Goal: Contribute content: Contribute content

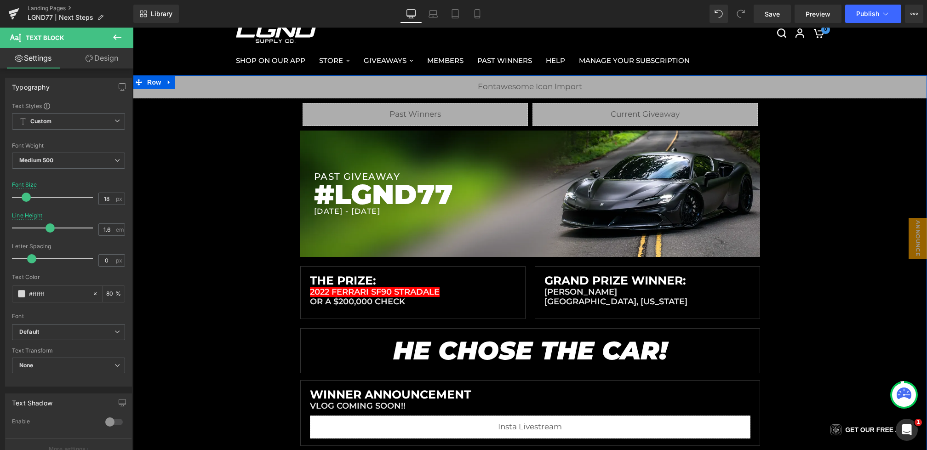
scroll to position [216, 0]
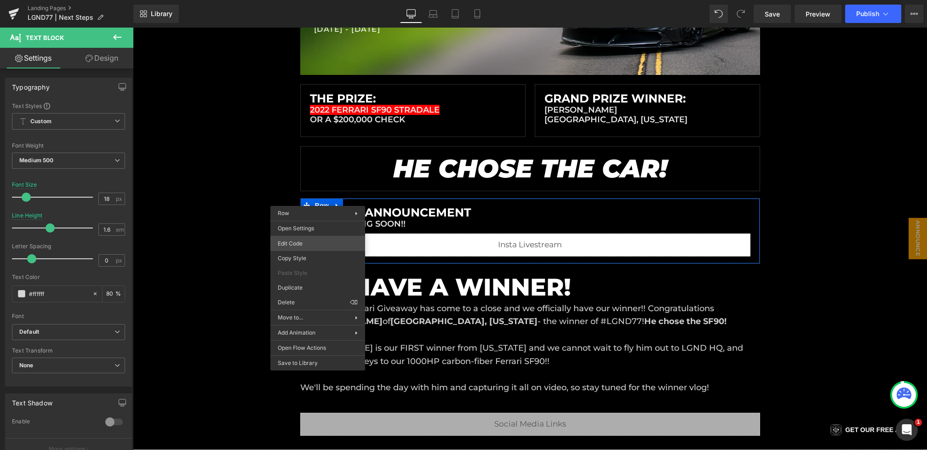
click at [298, 0] on div "Button You are previewing how the will restyle your page. You can not edit Elem…" at bounding box center [463, 0] width 927 height 0
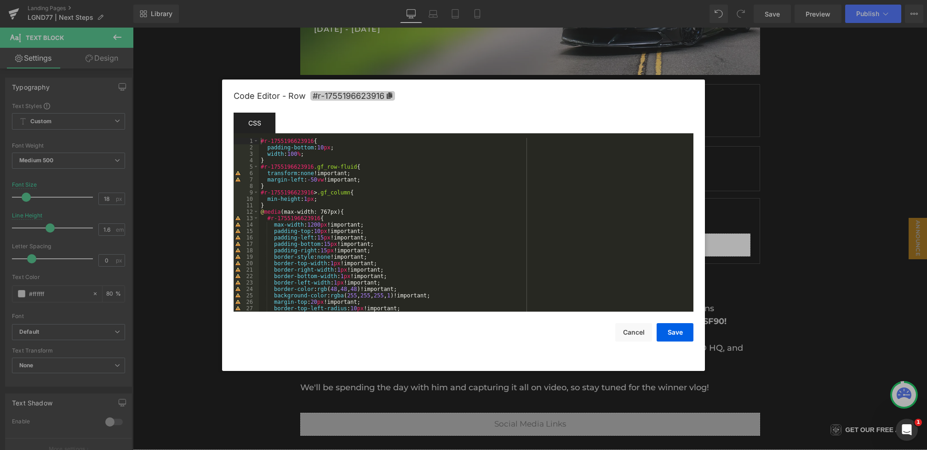
click at [345, 92] on span "#r-1755196623916" at bounding box center [352, 96] width 85 height 10
click at [670, 329] on button "Save" at bounding box center [675, 332] width 37 height 18
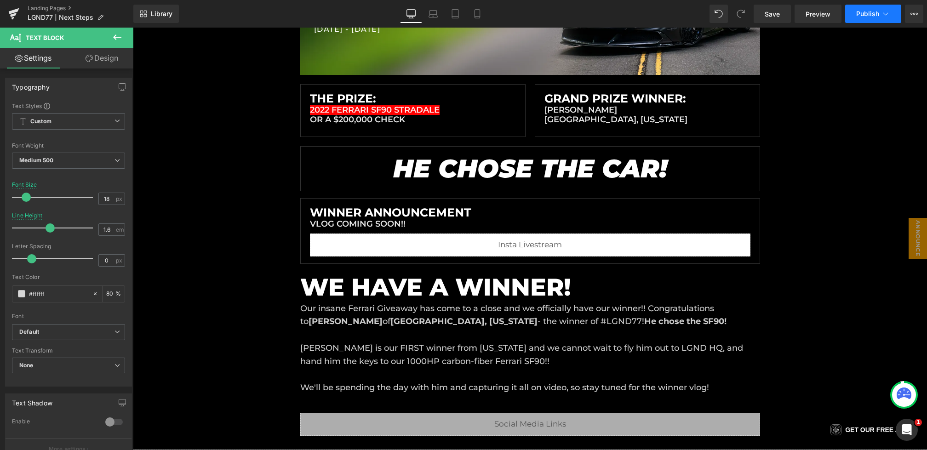
click at [862, 10] on span "Publish" at bounding box center [867, 13] width 23 height 7
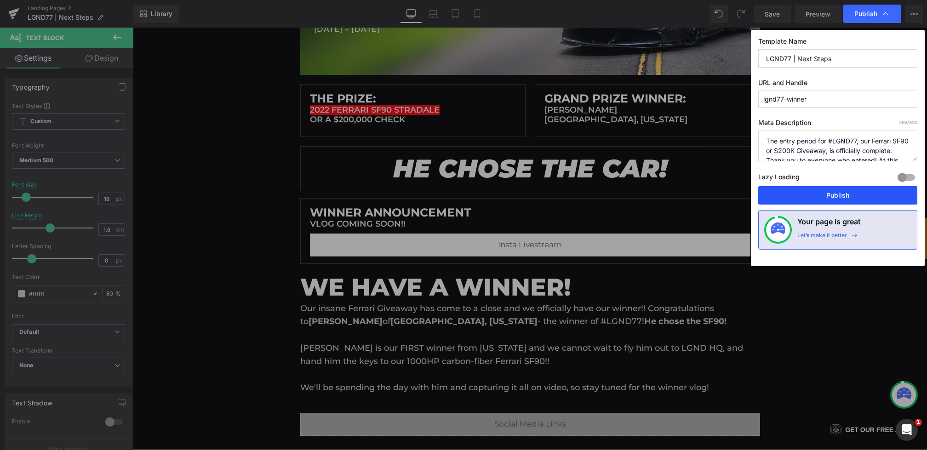
click at [842, 193] on button "Publish" at bounding box center [837, 195] width 159 height 18
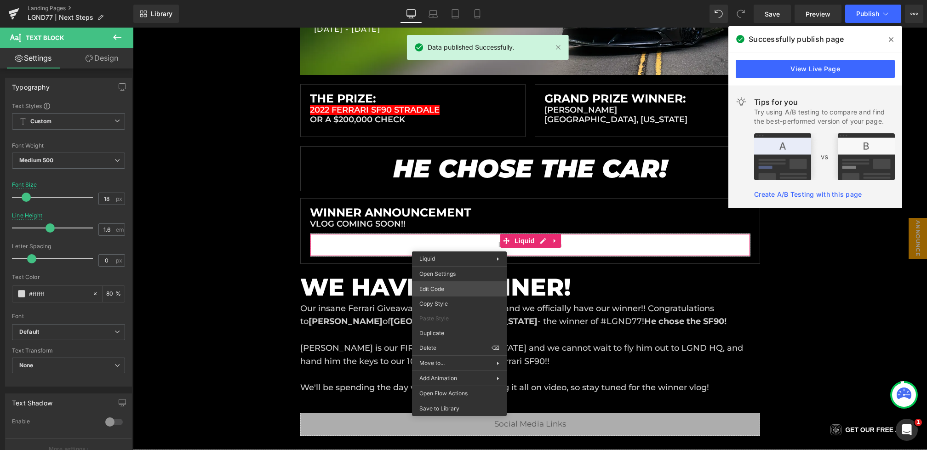
click at [443, 0] on div "Button You are previewing how the will restyle your page. You can not edit Elem…" at bounding box center [463, 0] width 927 height 0
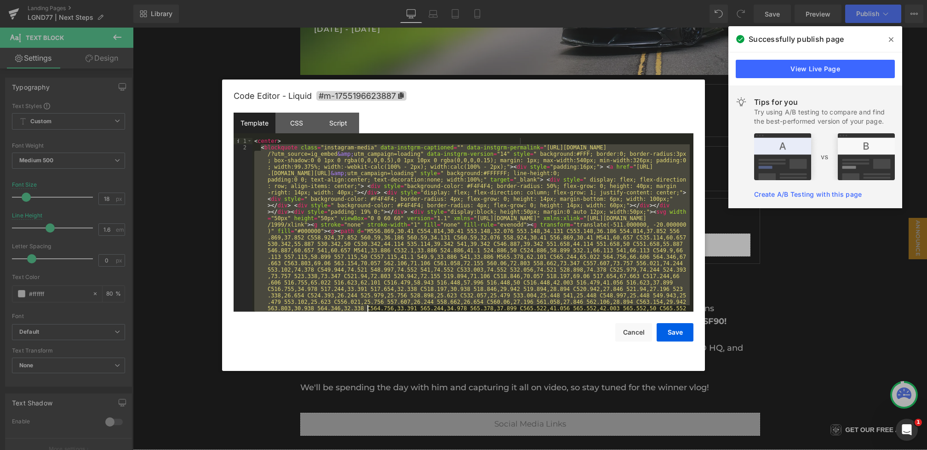
scroll to position [206, 0]
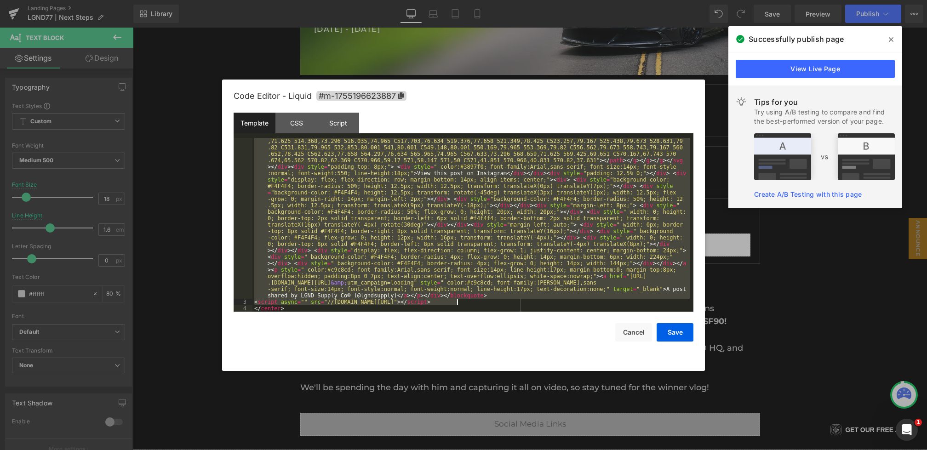
drag, startPoint x: 261, startPoint y: 149, endPoint x: 525, endPoint y: 302, distance: 305.8
click at [525, 302] on div "< blockquote class = "instagram-media" data-instgrm-captioned = "" data-instgrm…" at bounding box center [470, 208] width 437 height 541
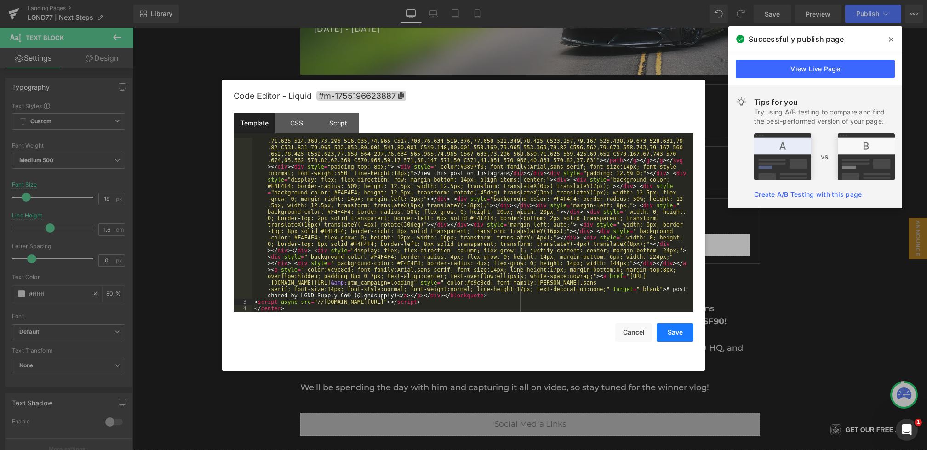
click at [684, 328] on button "Save" at bounding box center [675, 332] width 37 height 18
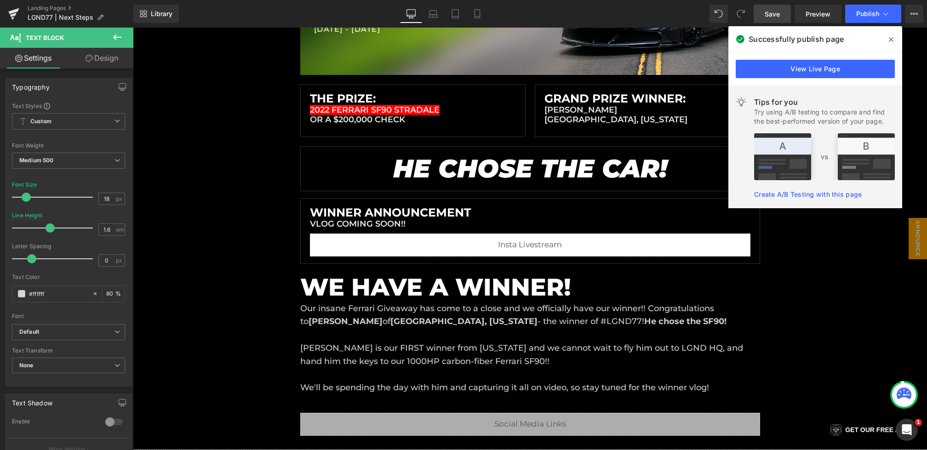
click at [776, 13] on span "Save" at bounding box center [772, 14] width 15 height 10
click at [893, 38] on icon at bounding box center [891, 39] width 5 height 5
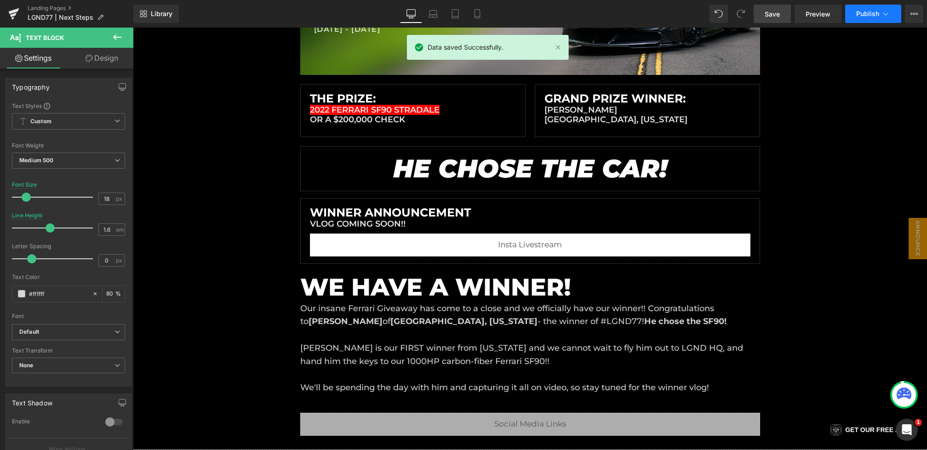
click at [867, 16] on span "Publish" at bounding box center [867, 13] width 23 height 7
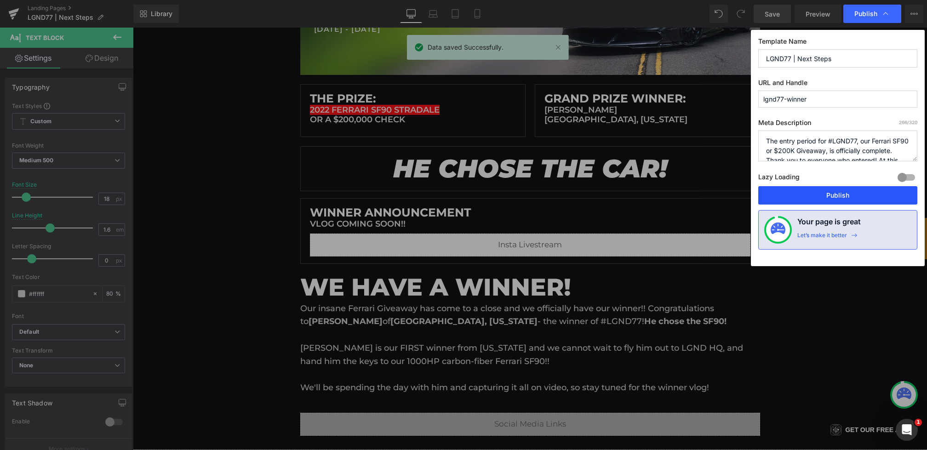
click at [834, 193] on button "Publish" at bounding box center [837, 195] width 159 height 18
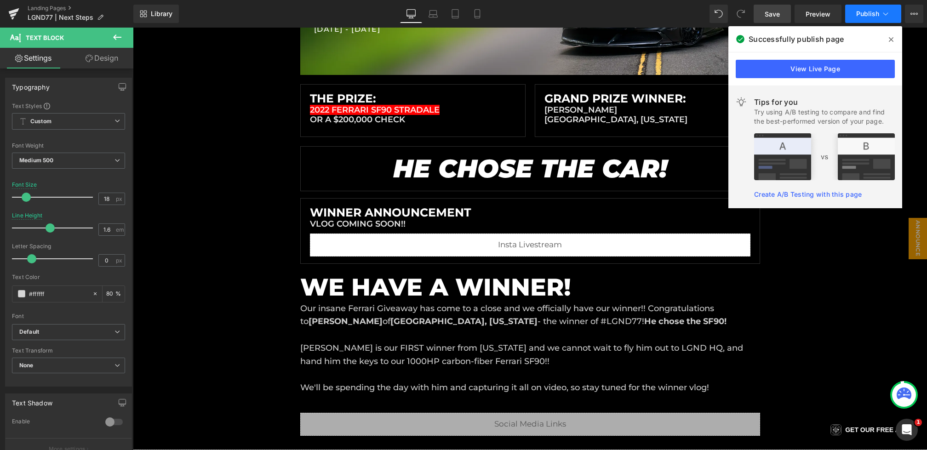
click at [878, 11] on span "Publish" at bounding box center [867, 13] width 23 height 7
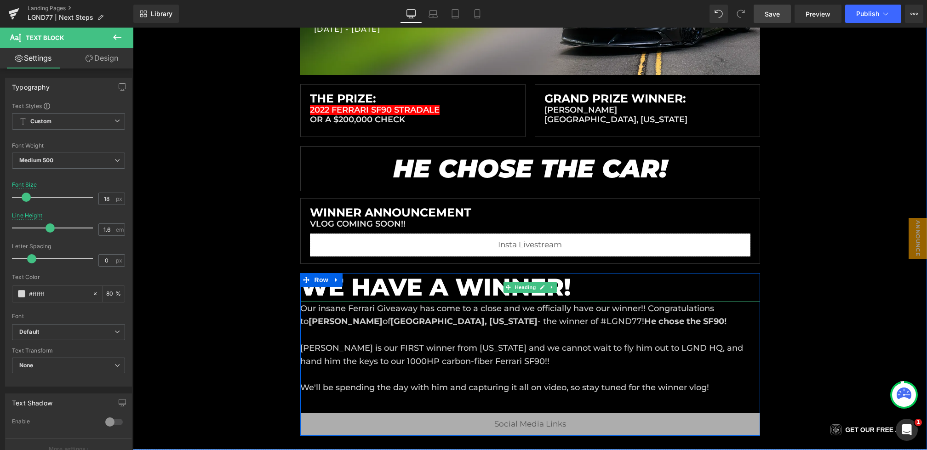
click at [133, 28] on div at bounding box center [133, 28] width 0 height 0
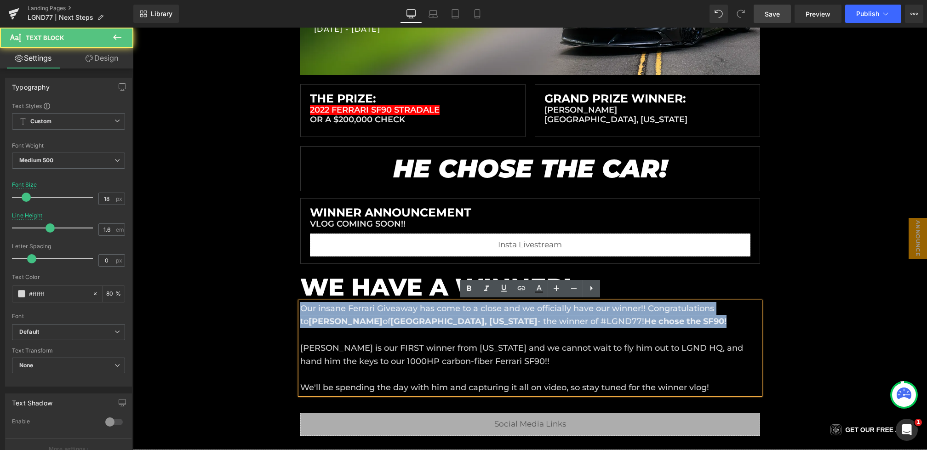
drag, startPoint x: 725, startPoint y: 317, endPoint x: 259, endPoint y: 302, distance: 466.5
click at [259, 302] on div "Liquid Liquid Liquid Row Row PAST GIVEAWAY Heading #LGND77 Heading [DATE] - [DA…" at bounding box center [530, 164] width 794 height 543
copy p "Our insane Ferrari Giveaway has come to a close and we officially have our winn…"
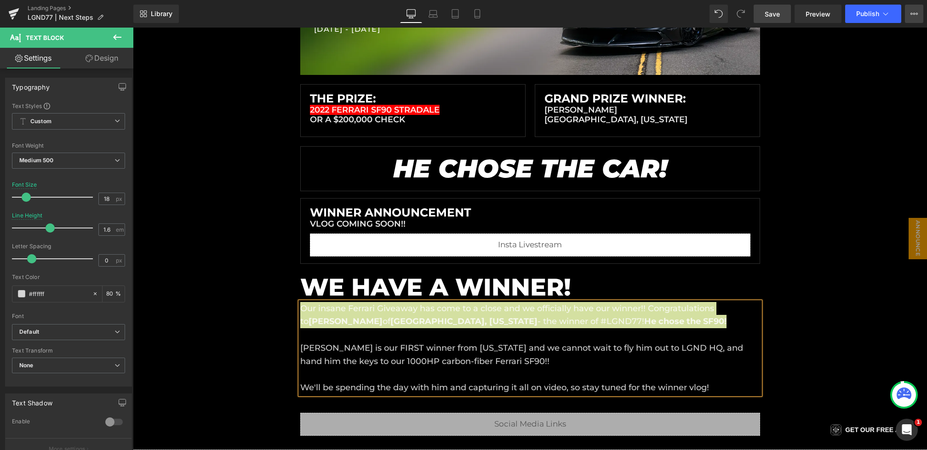
click at [915, 10] on icon at bounding box center [913, 13] width 7 height 7
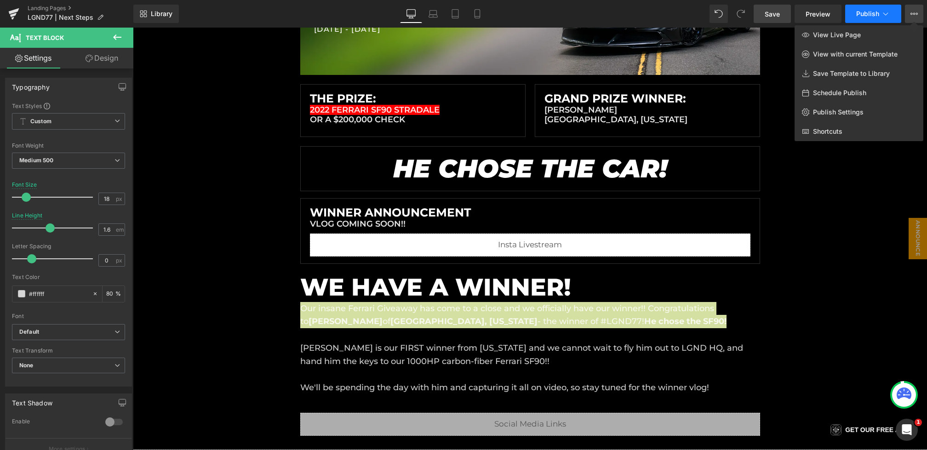
click at [868, 10] on span "Publish" at bounding box center [867, 13] width 23 height 7
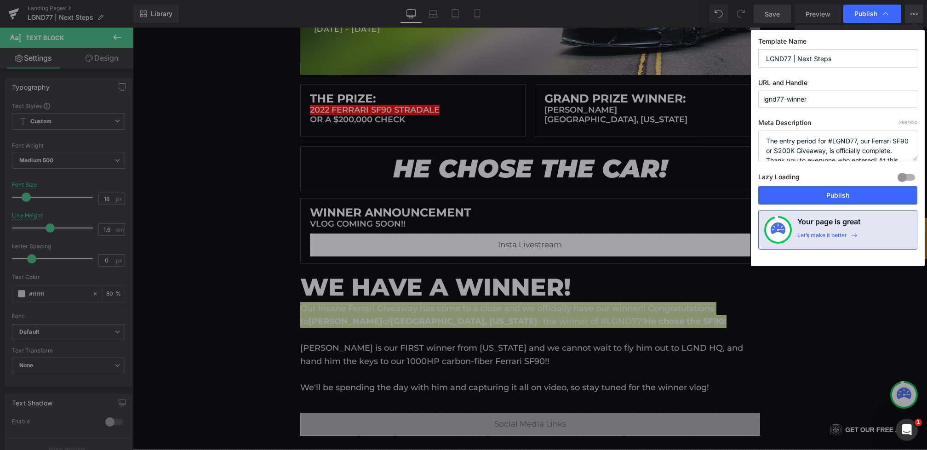
click at [837, 154] on textarea "The entry period for #LGND77, our Ferrari SF90 or $200K Giveaway, is officially…" at bounding box center [837, 146] width 159 height 31
drag, startPoint x: 852, startPoint y: 151, endPoint x: 734, endPoint y: 86, distance: 134.6
click at [734, 86] on div "Publish Template Name LGND77 | Next Steps URL and Handle lgnd77-winner Meta Des…" at bounding box center [463, 225] width 927 height 450
paste textarea "Our insane Ferrari Giveaway has come to a close and we officially have our winn…"
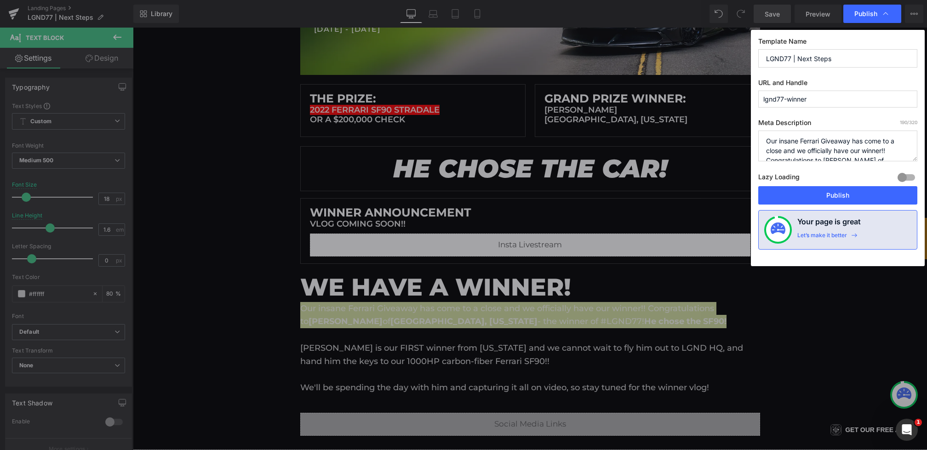
click at [822, 141] on textarea "The entry period for #LGND77, our Ferrari SF90 or $200K Giveaway, is officially…" at bounding box center [837, 146] width 159 height 31
click at [869, 154] on textarea "The entry period for #LGND77, our Ferrari SF90 or $200K Giveaway, is officially…" at bounding box center [837, 146] width 159 height 31
click at [869, 144] on textarea "The entry period for #LGND77, our Ferrari SF90 or $200K Giveaway, is officially…" at bounding box center [837, 146] width 159 height 31
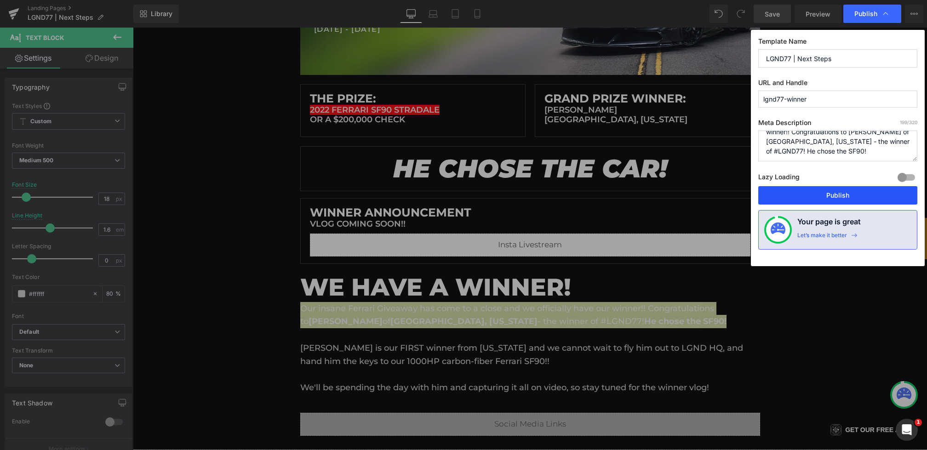
type textarea "Our insane Ferrari or $200K Giveaway has come to a close and we officially have…"
drag, startPoint x: 856, startPoint y: 195, endPoint x: 840, endPoint y: 66, distance: 130.2
click at [840, 66] on div "Template Name LGND77 | Next Steps URL and Handle lgnd77-winner Meta Description…" at bounding box center [838, 148] width 174 height 236
drag, startPoint x: 847, startPoint y: 55, endPoint x: 797, endPoint y: 56, distance: 49.7
click at [797, 56] on input "LGND77 | Next Steps" at bounding box center [837, 58] width 159 height 18
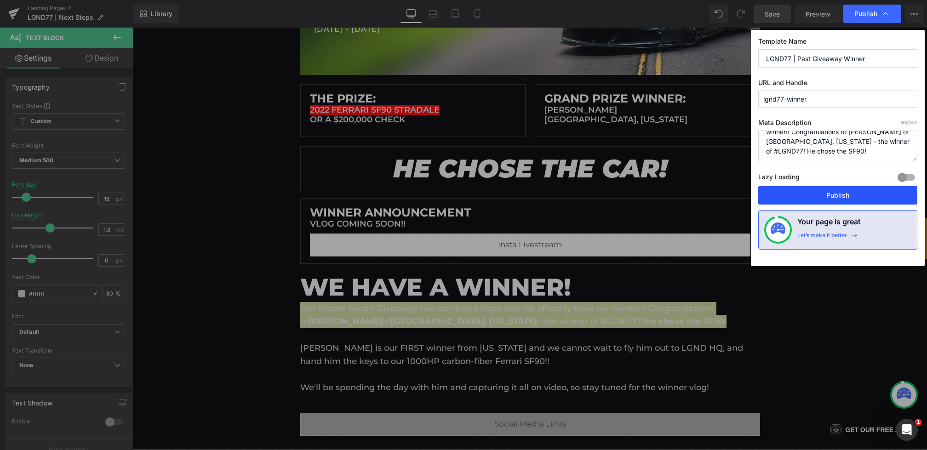
type input "LGND77 | Past Giveaway Winner"
click at [807, 197] on button "Publish" at bounding box center [837, 195] width 159 height 18
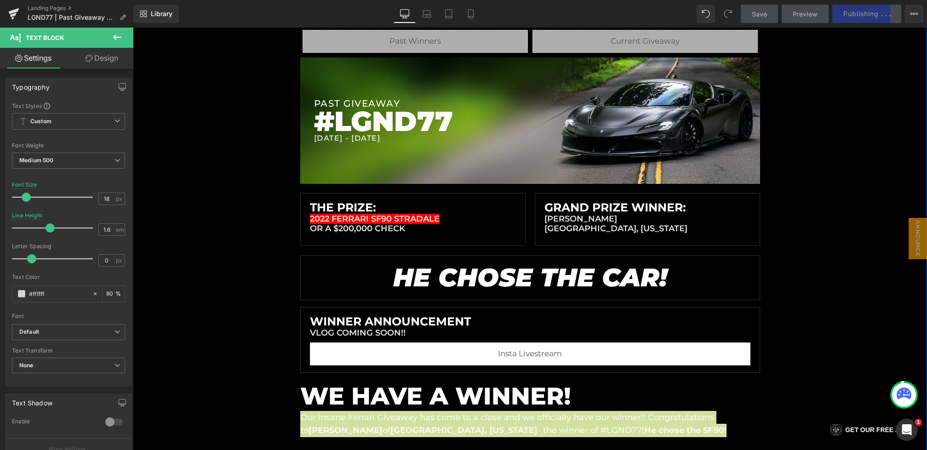
scroll to position [0, 0]
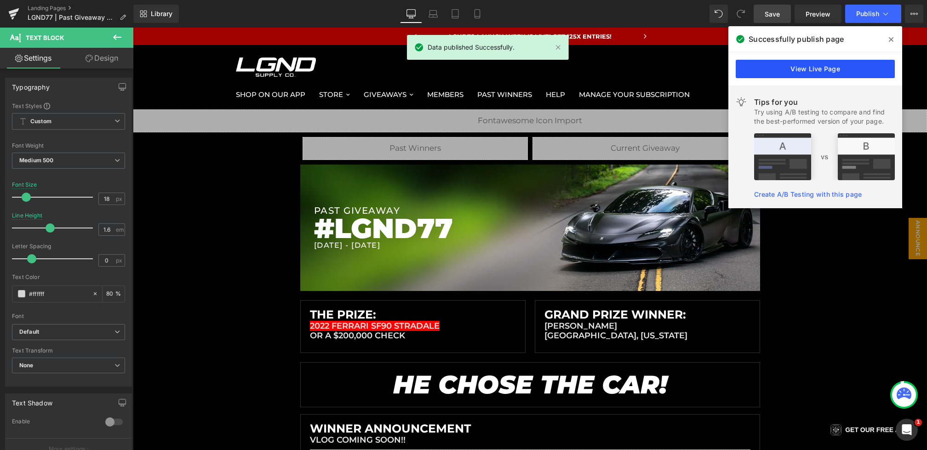
click at [814, 71] on link "View Live Page" at bounding box center [815, 69] width 159 height 18
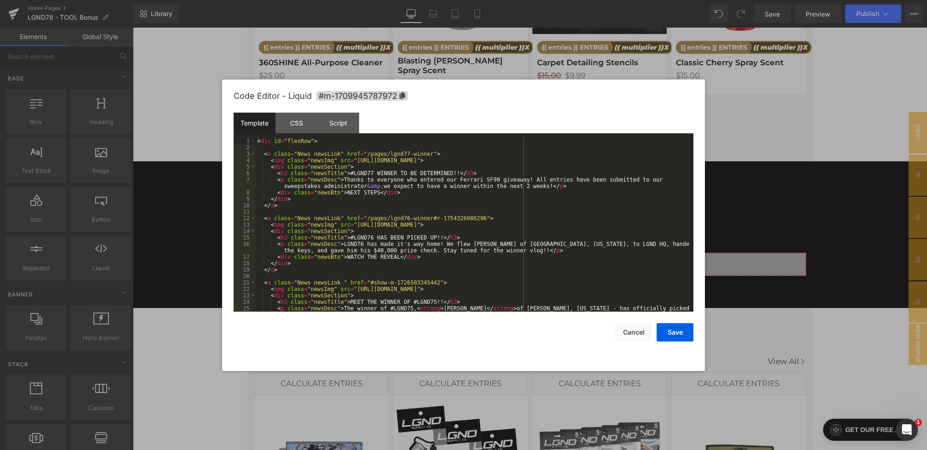
click at [376, 0] on div "You are previewing how the will restyle your page. You can not edit Elements in…" at bounding box center [463, 0] width 927 height 0
click at [350, 173] on div "< div id = "flexRow" > < a class = "News newsLink" href = "/pages/lgnd77-winner…" at bounding box center [473, 234] width 434 height 193
drag, startPoint x: 444, startPoint y: 175, endPoint x: 523, endPoint y: 172, distance: 79.1
click at [523, 172] on div "< div id = "flexRow" > < a class = "News newsLink" href = "/pages/lgnd77-winner…" at bounding box center [473, 234] width 434 height 193
drag, startPoint x: 345, startPoint y: 181, endPoint x: 556, endPoint y: 186, distance: 211.6
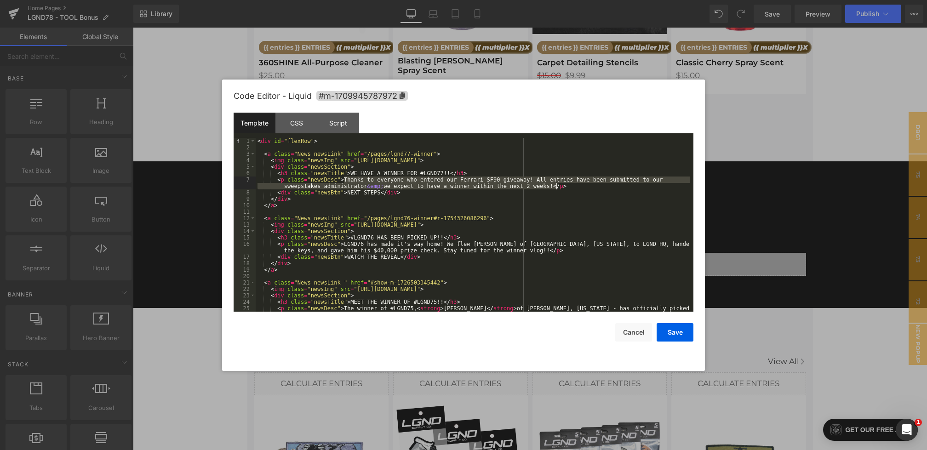
click at [556, 186] on div "< div id = "flexRow" > < a class = "News newsLink" href = "/pages/lgnd77-winner…" at bounding box center [473, 234] width 434 height 193
drag, startPoint x: 381, startPoint y: 192, endPoint x: 348, endPoint y: 192, distance: 33.1
click at [348, 192] on div "< div id = "flexRow" > < a class = "News newsLink" href = "/pages/lgnd77-winner…" at bounding box center [473, 234] width 434 height 193
click at [562, 186] on div "< div id = "flexRow" > < a class = "News newsLink" href = "/pages/lgnd77-winner…" at bounding box center [473, 234] width 434 height 193
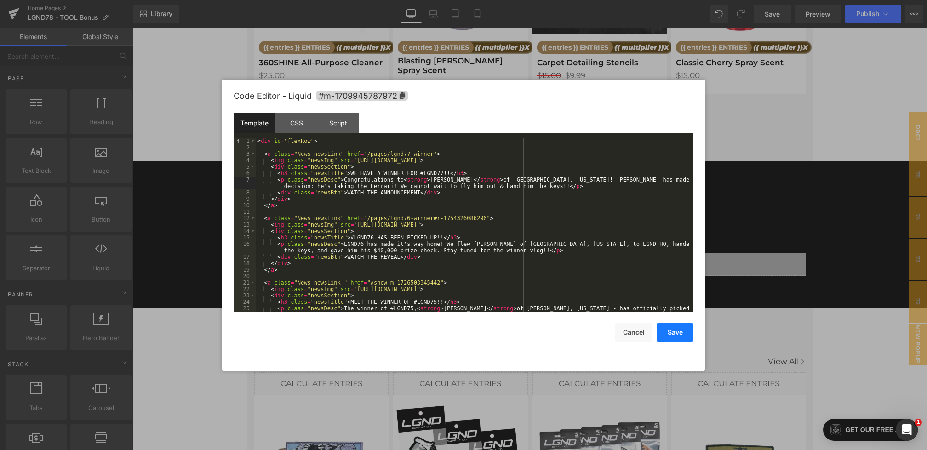
click at [670, 333] on button "Save" at bounding box center [675, 332] width 37 height 18
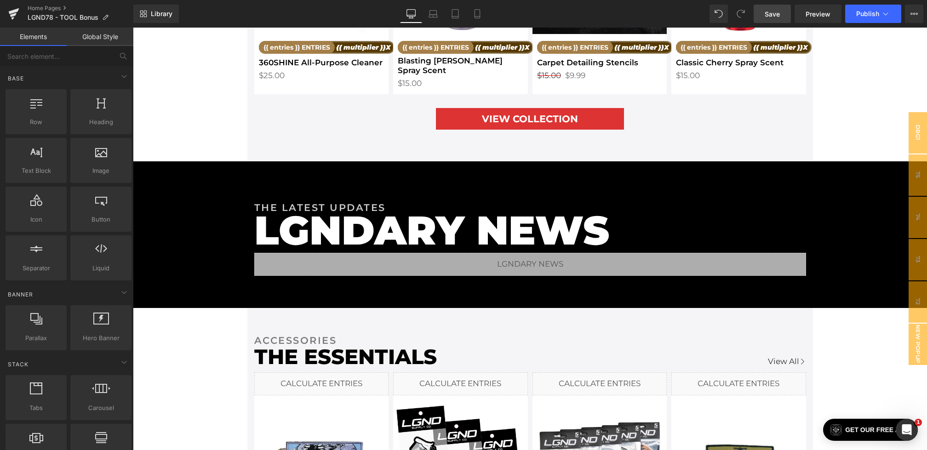
click at [770, 12] on span "Save" at bounding box center [772, 14] width 15 height 10
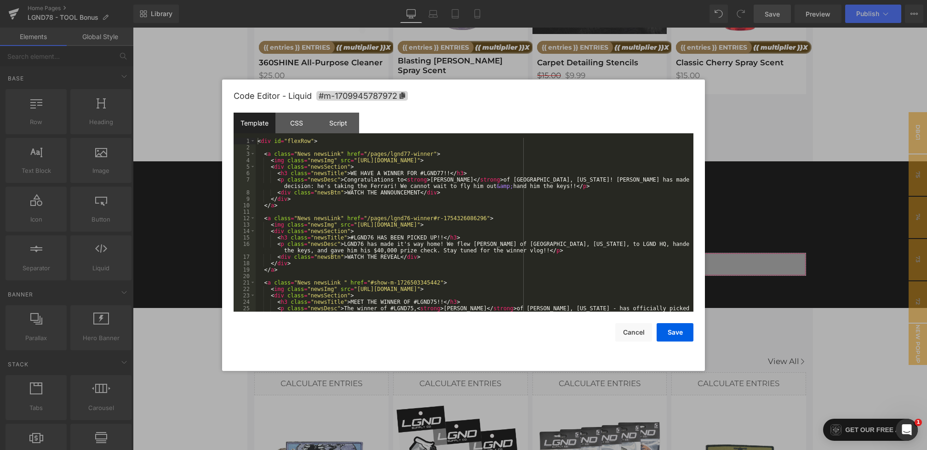
click at [346, 0] on div "You are previewing how the will restyle your page. You can not edit Elements in…" at bounding box center [463, 0] width 927 height 0
click at [434, 154] on div "< div id = "flexRow" > < a class = "News newsLink" href = "/pages/lgnd77-winner…" at bounding box center [473, 234] width 434 height 193
click at [677, 326] on button "Save" at bounding box center [675, 332] width 37 height 18
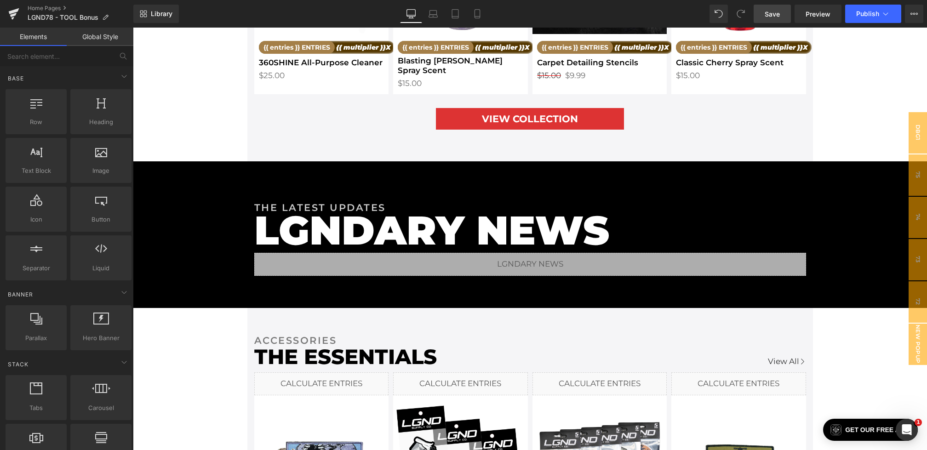
click at [772, 19] on link "Save" at bounding box center [772, 14] width 37 height 18
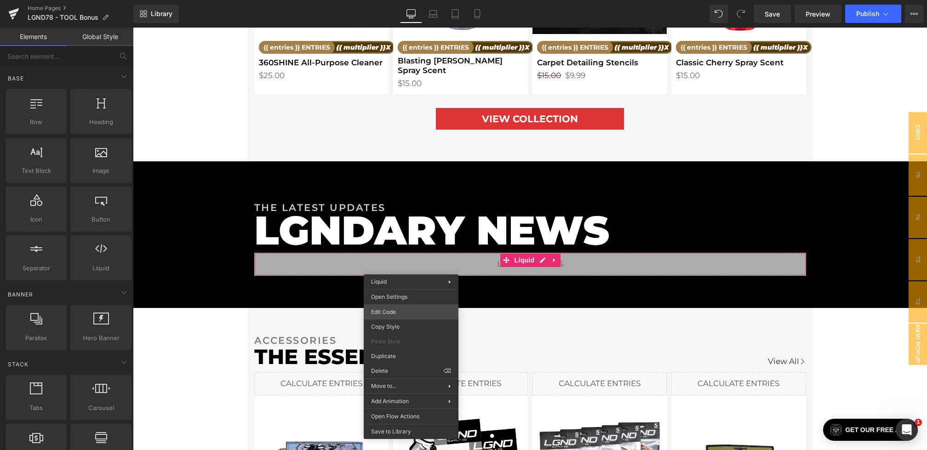
click at [390, 0] on div "You are previewing how the will restyle your page. You can not edit Elements in…" at bounding box center [463, 0] width 927 height 0
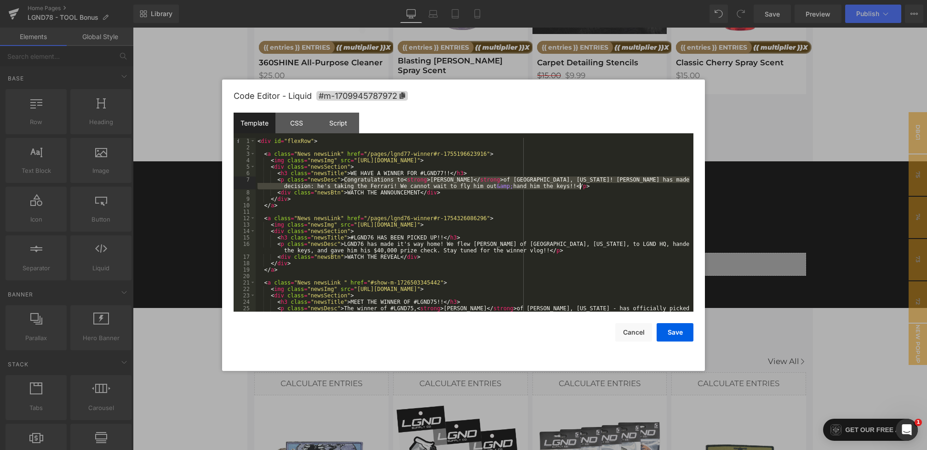
drag, startPoint x: 344, startPoint y: 180, endPoint x: 583, endPoint y: 187, distance: 239.2
click at [583, 187] on div "< div id = "flexRow" > < a class = "News newsLink" href = "/pages/lgnd77-winner…" at bounding box center [473, 234] width 434 height 193
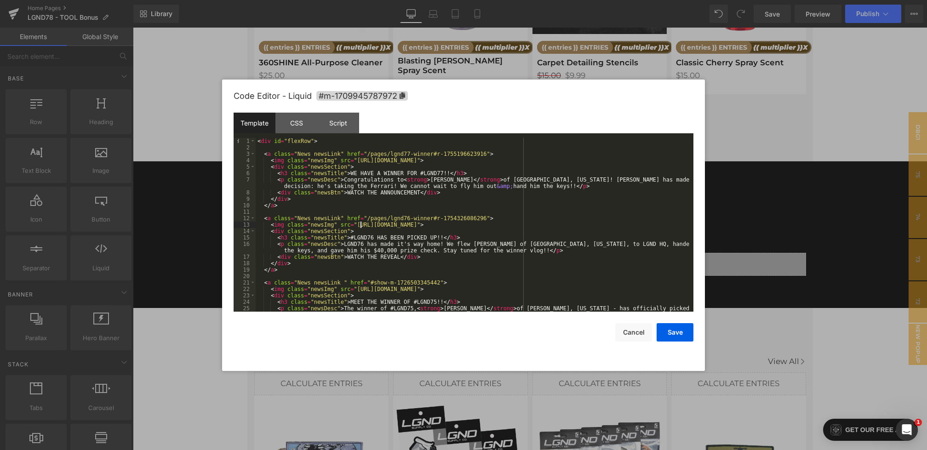
click at [359, 226] on div "< div id = "flexRow" > < a class = "News newsLink" href = "/pages/lgnd77-winner…" at bounding box center [473, 234] width 434 height 193
drag, startPoint x: 355, startPoint y: 225, endPoint x: 399, endPoint y: 225, distance: 43.7
click at [399, 225] on div "< div id = "flexRow" > < a class = "News newsLink" href = "/pages/lgnd77-winner…" at bounding box center [473, 234] width 434 height 193
drag, startPoint x: 357, startPoint y: 225, endPoint x: 628, endPoint y: 225, distance: 271.3
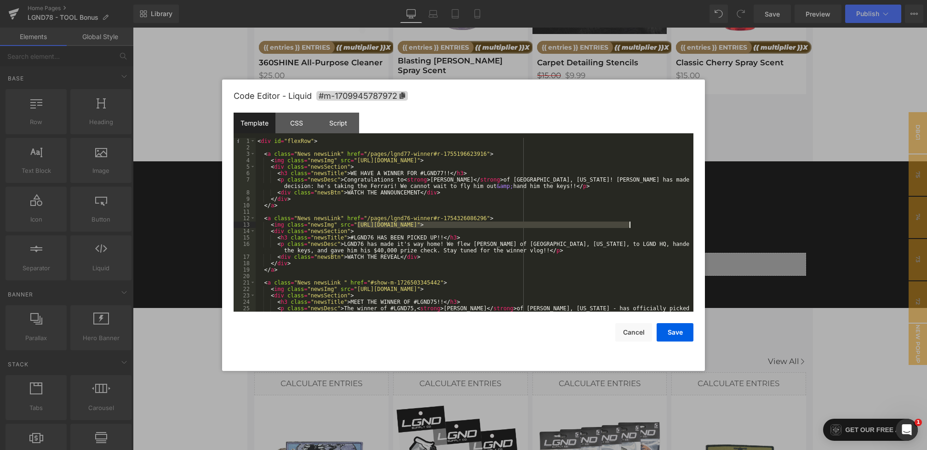
click at [628, 225] on div "< div id = "flexRow" > < a class = "News newsLink" href = "/pages/lgnd77-winner…" at bounding box center [473, 234] width 434 height 193
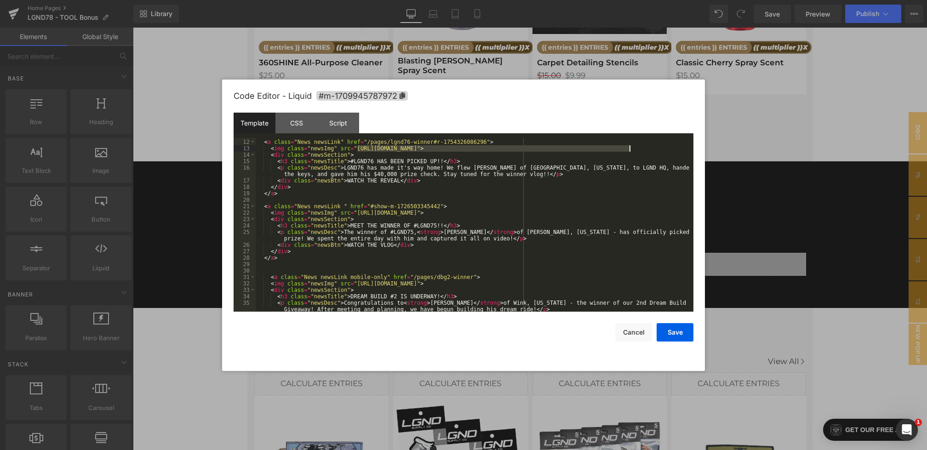
scroll to position [76, 0]
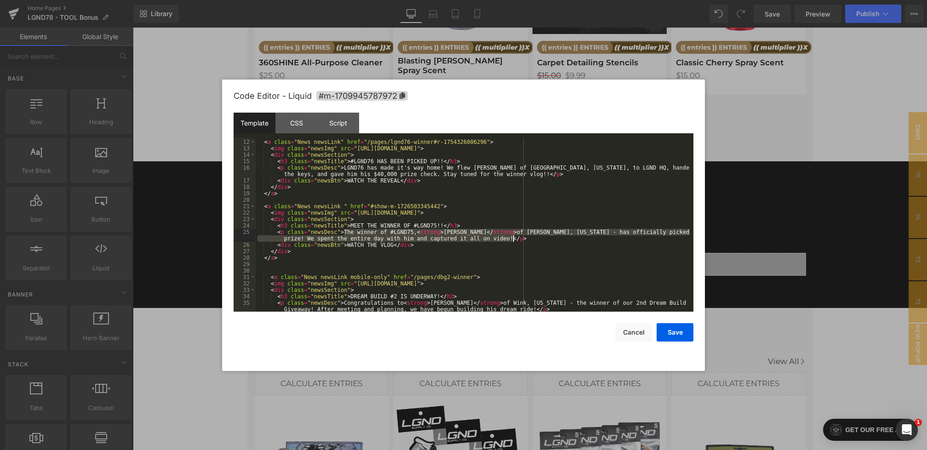
drag, startPoint x: 343, startPoint y: 232, endPoint x: 513, endPoint y: 238, distance: 169.8
click at [513, 238] on div "< a class = "News newsLink" href = "/pages/lgnd76-winner#r-1754326086296" > < i…" at bounding box center [473, 228] width 434 height 193
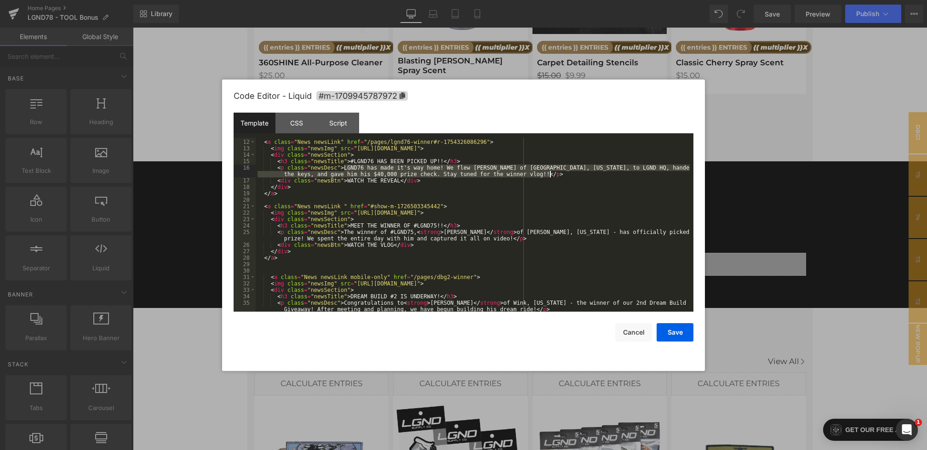
drag, startPoint x: 344, startPoint y: 168, endPoint x: 550, endPoint y: 175, distance: 206.1
click at [550, 175] on div "< a class = "News newsLink" href = "/pages/lgnd76-winner#r-1754326086296" > < i…" at bounding box center [473, 228] width 434 height 193
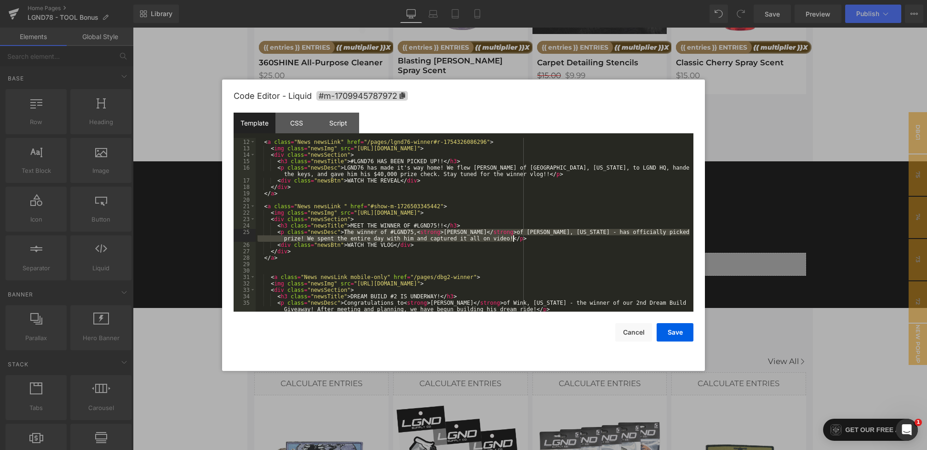
drag, startPoint x: 344, startPoint y: 231, endPoint x: 512, endPoint y: 235, distance: 167.9
click at [512, 235] on div "< a class = "News newsLink" href = "/pages/lgnd76-winner#r-1754326086296" > < i…" at bounding box center [473, 228] width 434 height 193
click at [671, 332] on button "Save" at bounding box center [675, 332] width 37 height 18
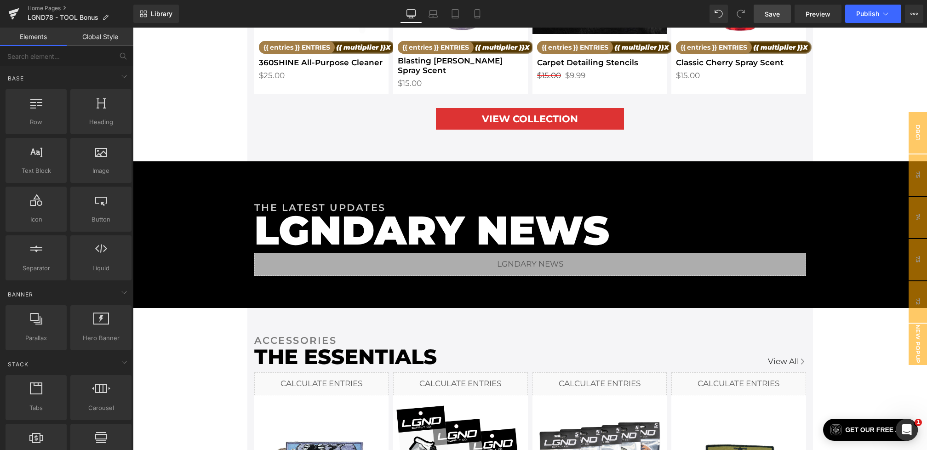
click at [775, 19] on link "Save" at bounding box center [772, 14] width 37 height 18
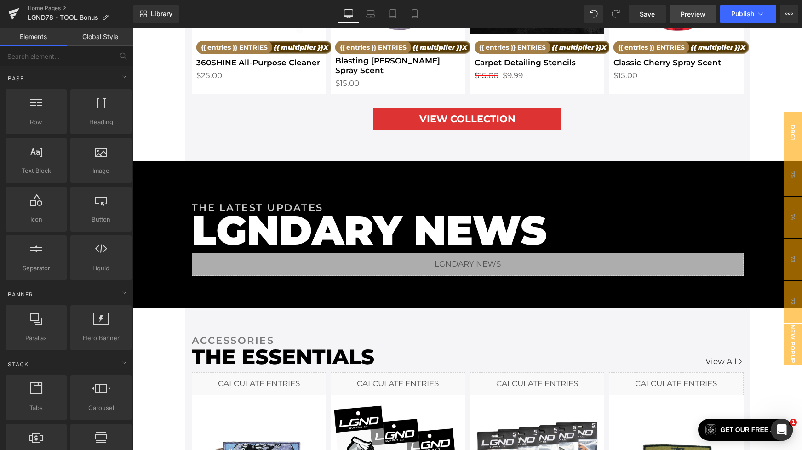
click at [687, 9] on span "Preview" at bounding box center [693, 14] width 25 height 10
click at [751, 5] on button "Publish" at bounding box center [748, 14] width 56 height 18
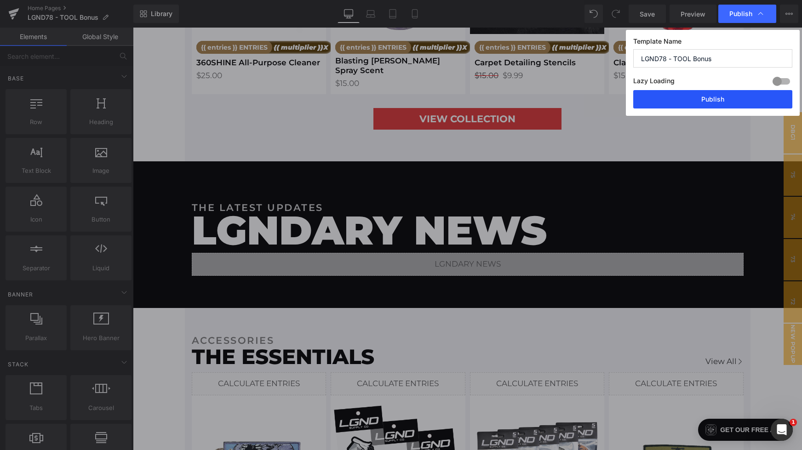
click at [706, 105] on button "Publish" at bounding box center [712, 99] width 159 height 18
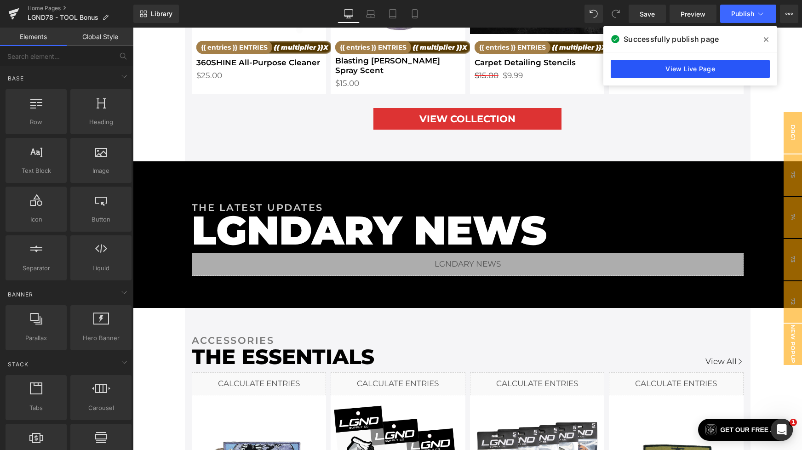
click at [642, 69] on link "View Live Page" at bounding box center [690, 69] width 159 height 18
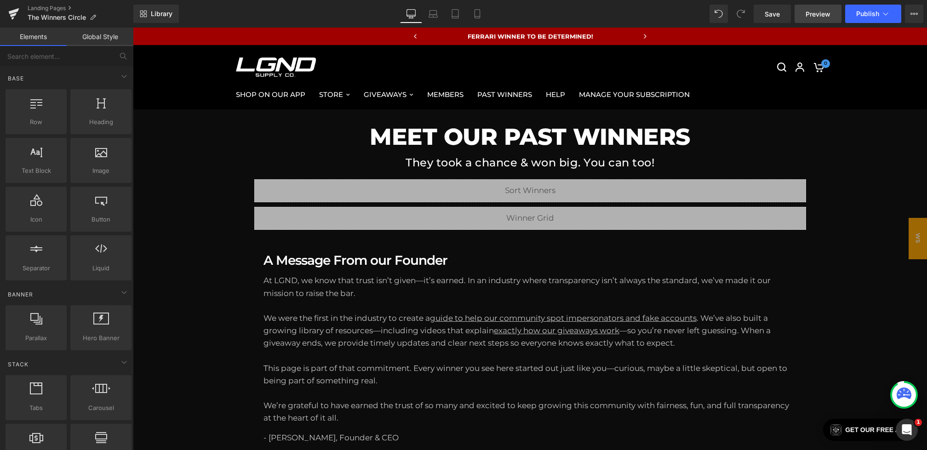
click at [818, 16] on span "Preview" at bounding box center [818, 14] width 25 height 10
click at [882, 20] on button "Publish" at bounding box center [873, 14] width 56 height 18
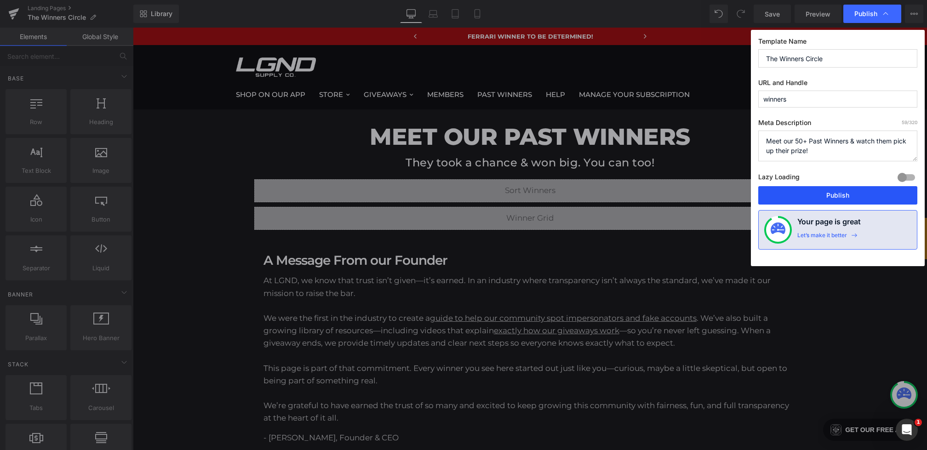
click at [819, 197] on button "Publish" at bounding box center [837, 195] width 159 height 18
